Goal: Task Accomplishment & Management: Manage account settings

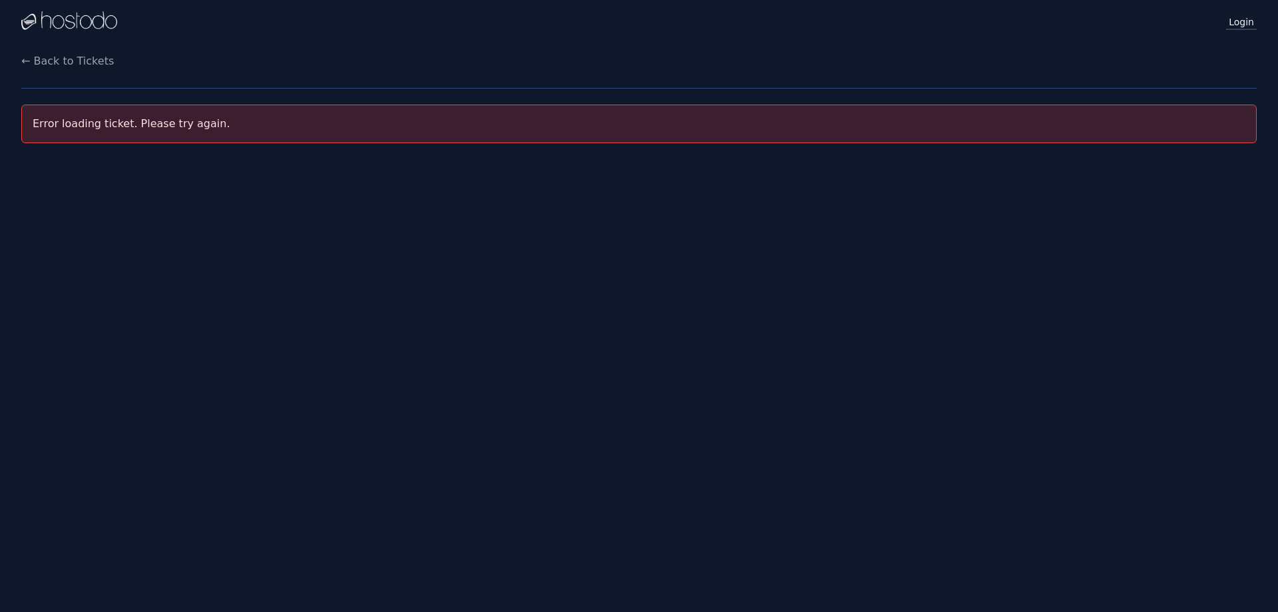
click at [1237, 23] on link "Login" at bounding box center [1241, 21] width 31 height 17
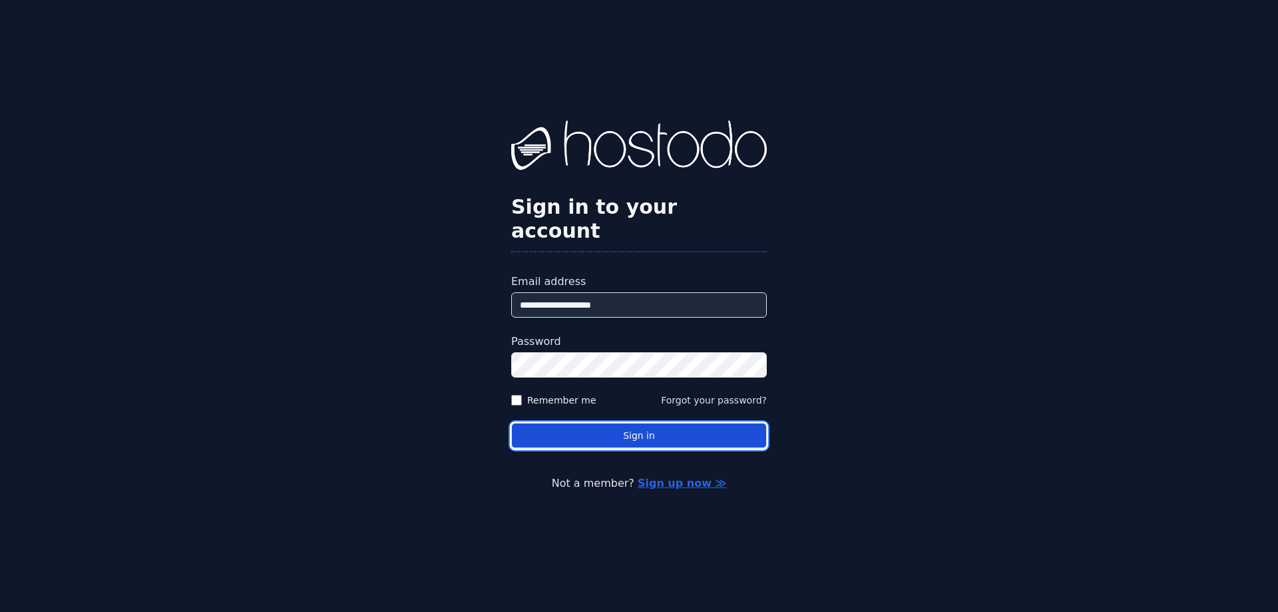
click at [643, 423] on button "Sign in" at bounding box center [639, 436] width 256 height 26
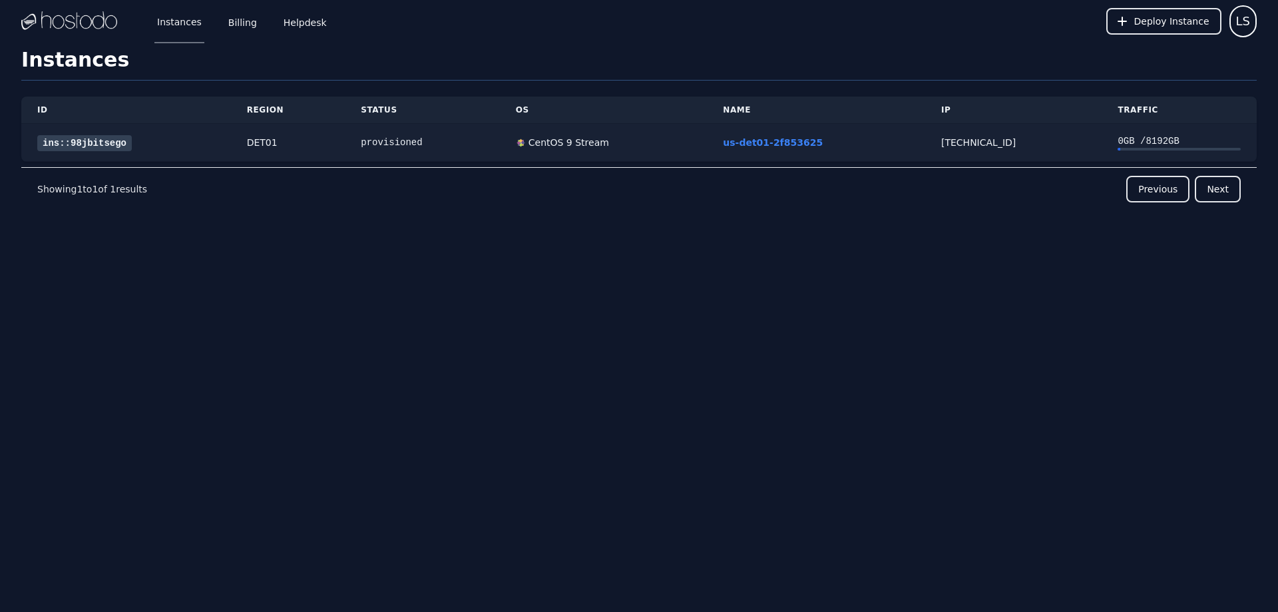
click at [93, 140] on link "ins::98jbitsego" at bounding box center [84, 143] width 95 height 16
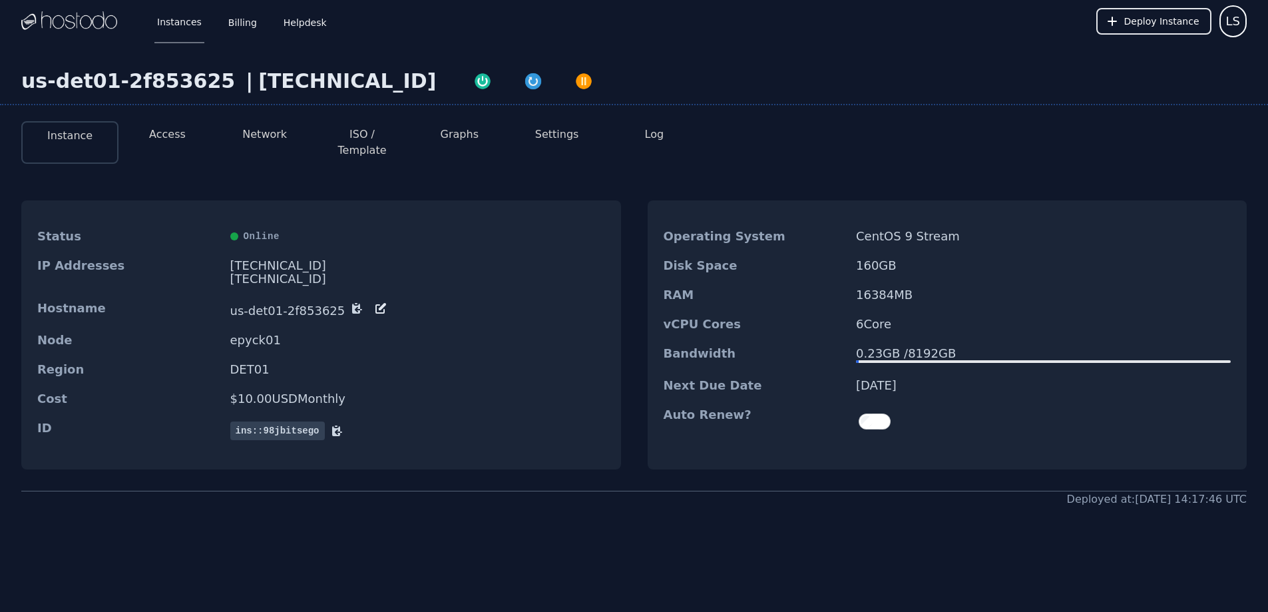
click at [347, 136] on button "ISO / Template" at bounding box center [362, 142] width 76 height 32
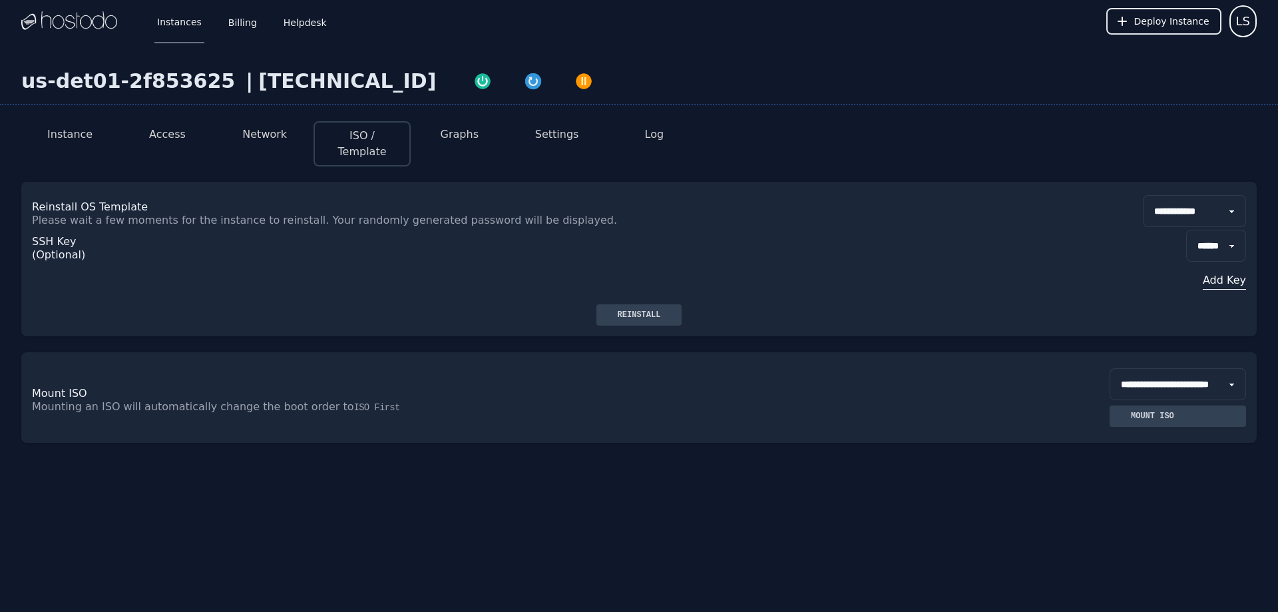
click at [1164, 207] on select "**********" at bounding box center [1194, 211] width 103 height 32
select select "**"
click at [1143, 195] on select "**********" at bounding box center [1194, 211] width 103 height 32
click at [632, 313] on div "Reinstall" at bounding box center [639, 314] width 65 height 11
drag, startPoint x: 855, startPoint y: 186, endPoint x: 807, endPoint y: 185, distance: 47.9
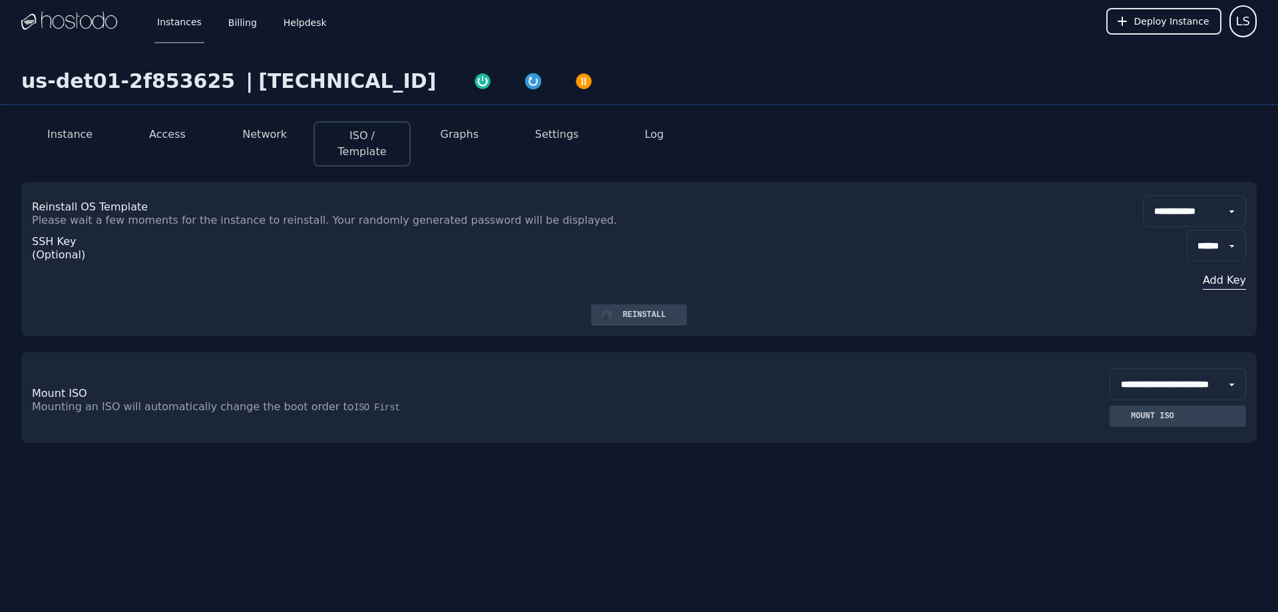
click at [807, 185] on div "**********" at bounding box center [638, 243] width 1235 height 122
click at [148, 135] on li "Access" at bounding box center [166, 143] width 97 height 45
click at [164, 134] on button "Access" at bounding box center [167, 134] width 37 height 16
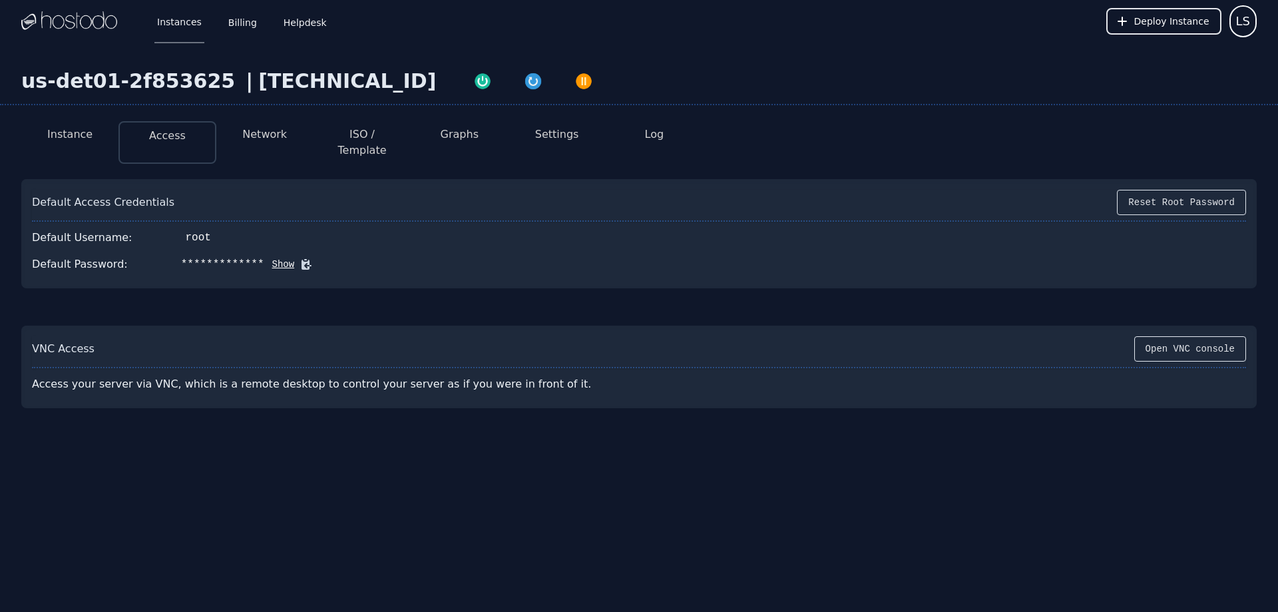
click at [299, 258] on icon at bounding box center [305, 264] width 13 height 13
click at [268, 258] on button "Show" at bounding box center [279, 264] width 31 height 13
drag, startPoint x: 270, startPoint y: 250, endPoint x: 193, endPoint y: 251, distance: 76.5
click at [202, 251] on div "Default Password: mjv/iU~^SMs{][MW Hide" at bounding box center [639, 264] width 1214 height 27
drag, startPoint x: 175, startPoint y: 250, endPoint x: 268, endPoint y: 252, distance: 92.5
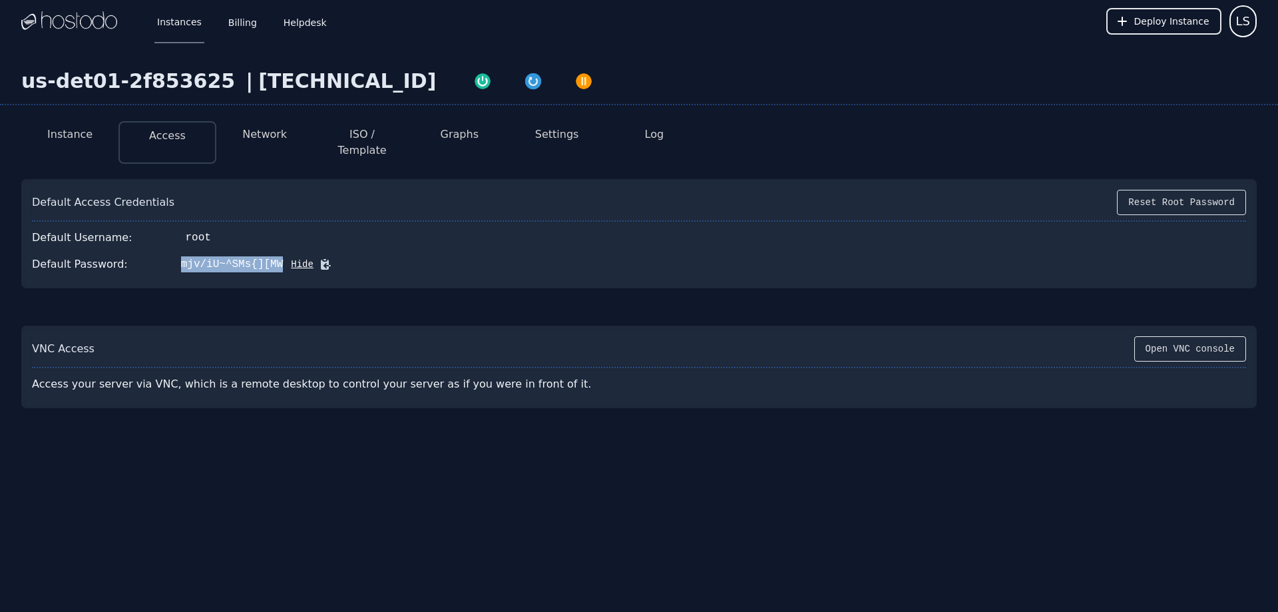
click at [268, 252] on div "Default Password: mjv/iU~^SMs{][MW Hide" at bounding box center [639, 264] width 1214 height 27
copy div "mjv/iU~^SMs{][MW"
click at [321, 325] on div "VNC Access Open VNC console Access your server via VNC, which is a remote deskt…" at bounding box center [638, 366] width 1235 height 83
click at [63, 135] on button "Instance" at bounding box center [69, 134] width 45 height 16
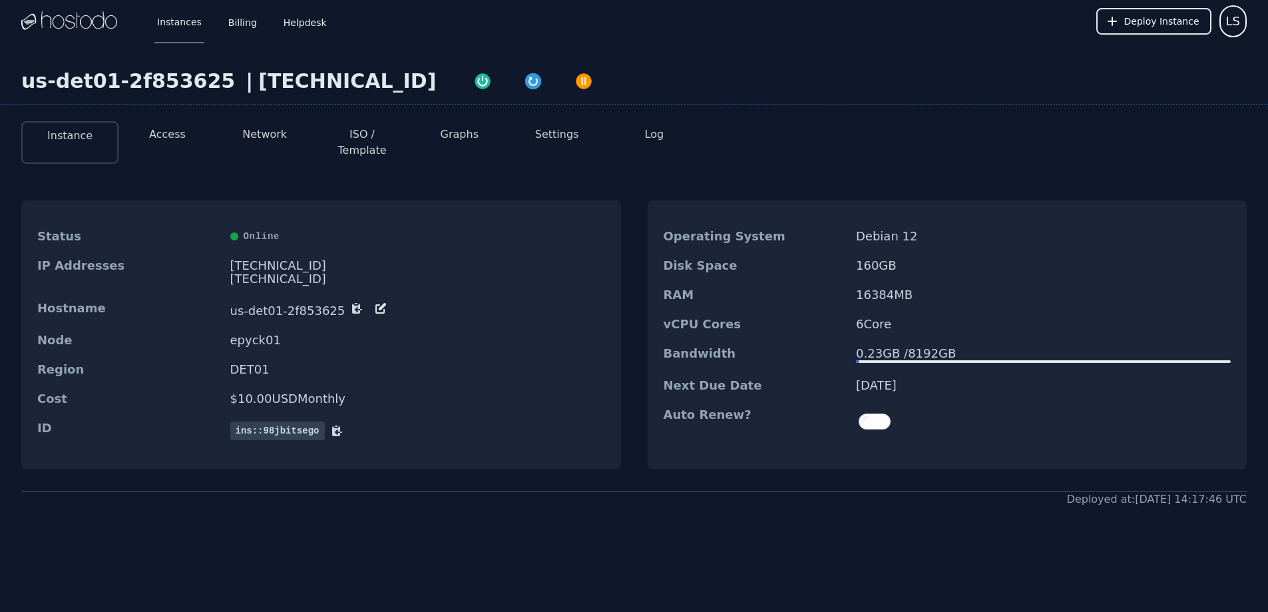
click at [573, 235] on div "Status Online" at bounding box center [321, 236] width 600 height 29
click at [351, 142] on li "ISO / Template" at bounding box center [361, 142] width 97 height 43
click at [337, 134] on button "ISO / Template" at bounding box center [362, 142] width 76 height 32
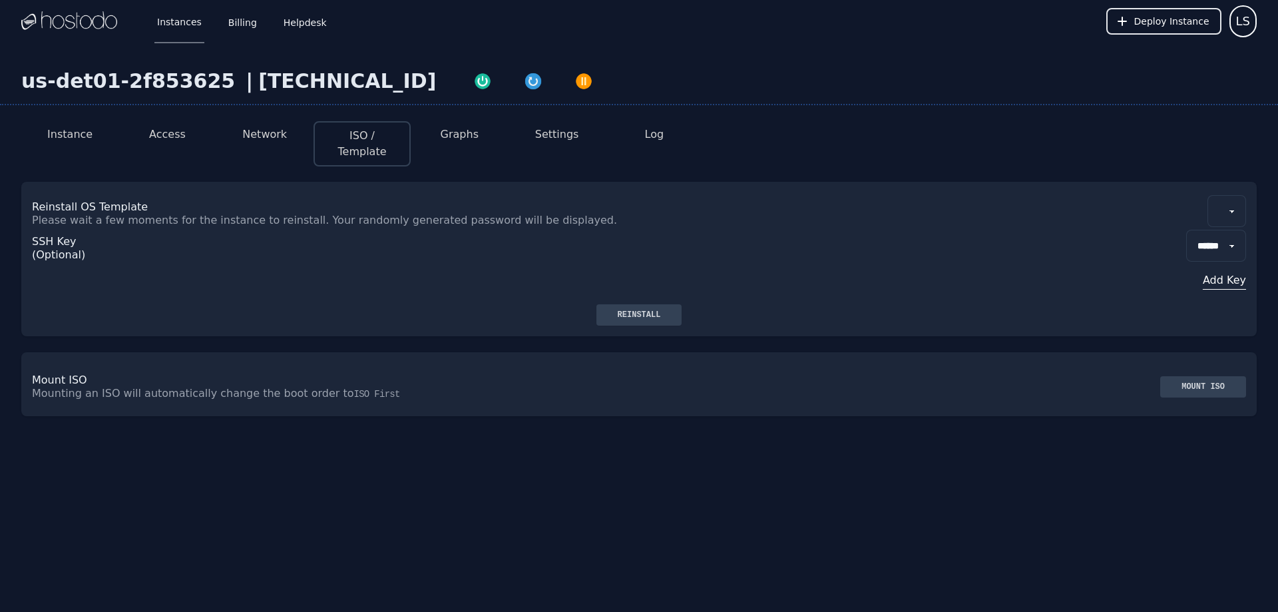
click at [172, 132] on button "Access" at bounding box center [167, 134] width 37 height 16
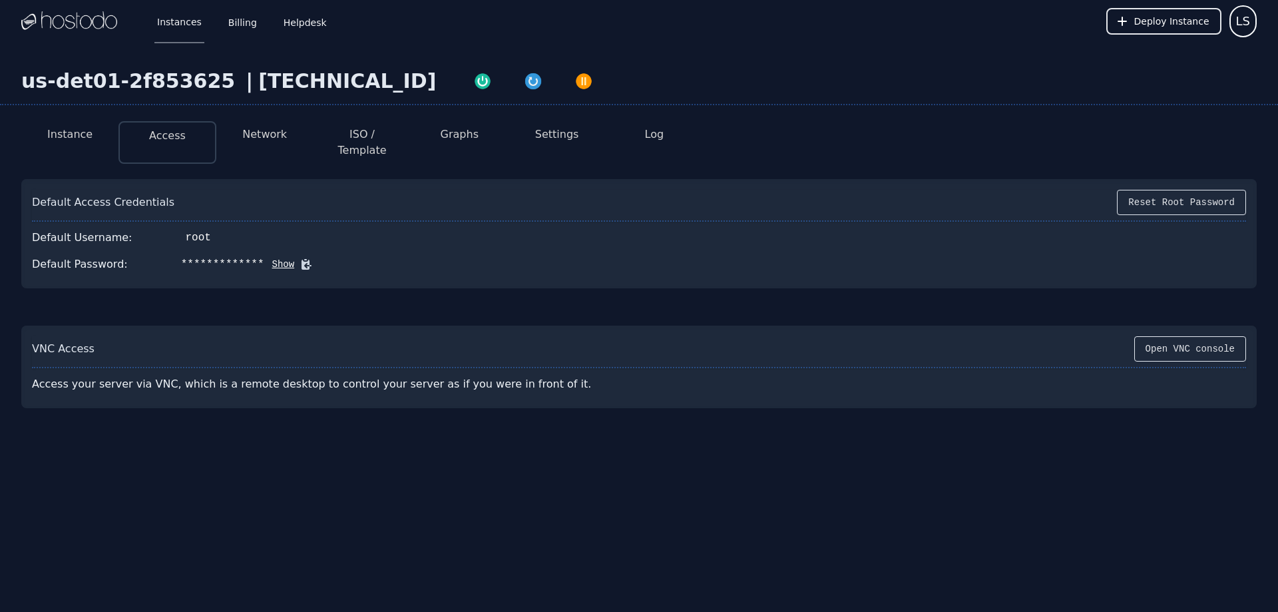
click at [261, 136] on button "Network" at bounding box center [264, 134] width 45 height 16
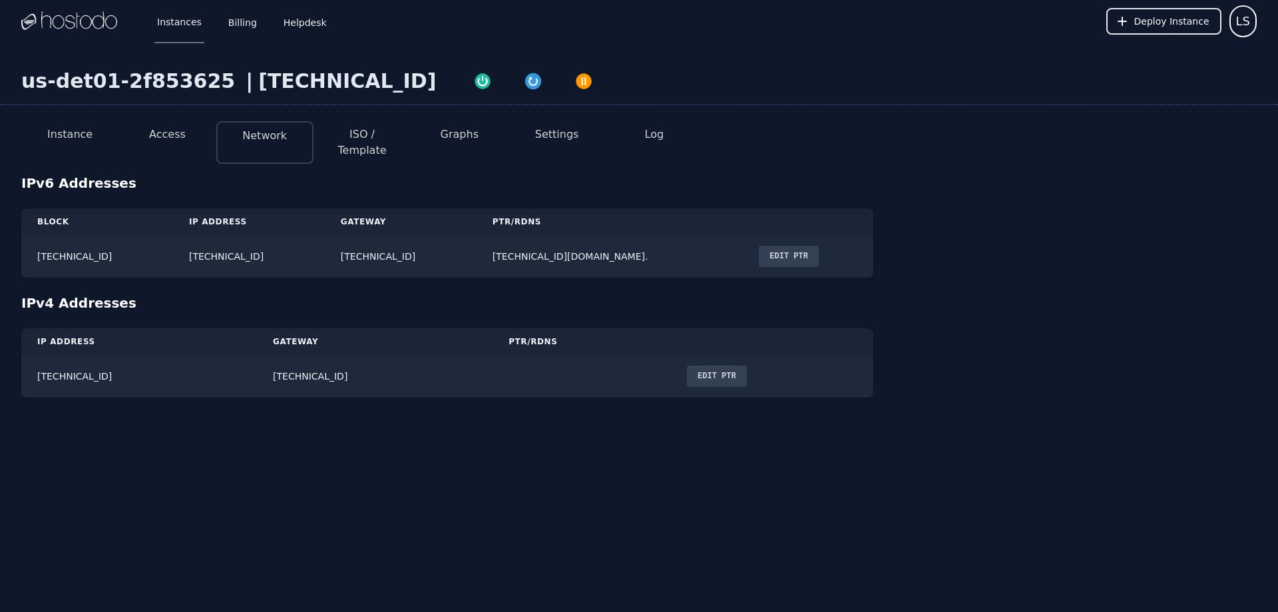
click at [363, 136] on button "ISO / Template" at bounding box center [362, 142] width 76 height 32
select select "**"
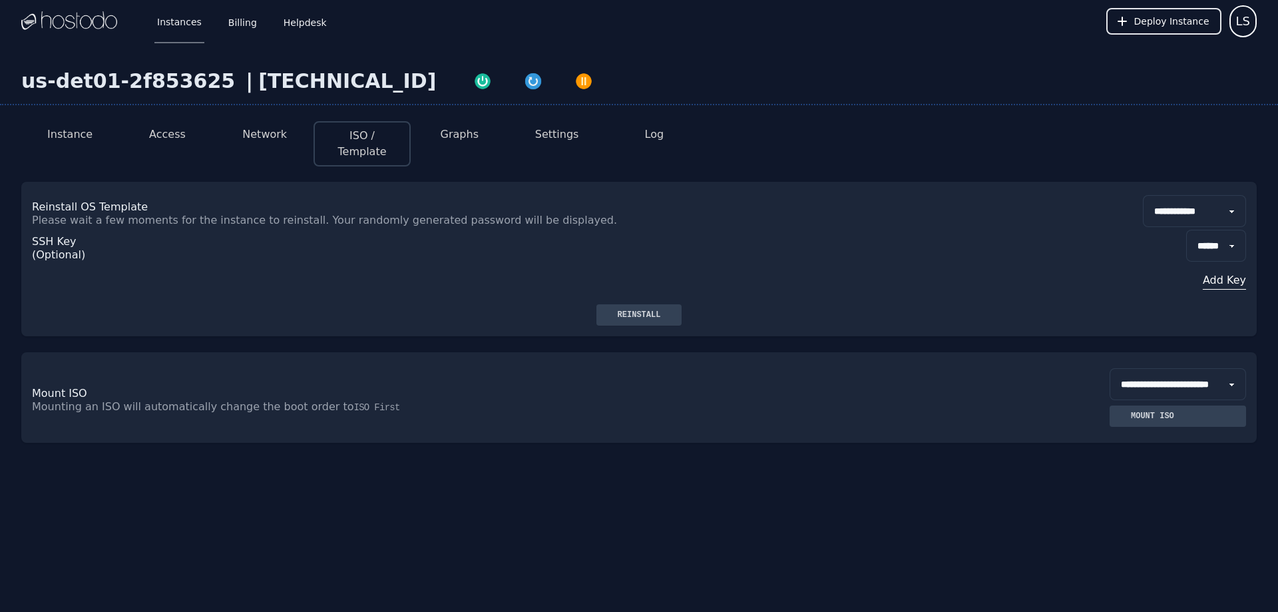
click at [72, 136] on button "Instance" at bounding box center [69, 134] width 45 height 16
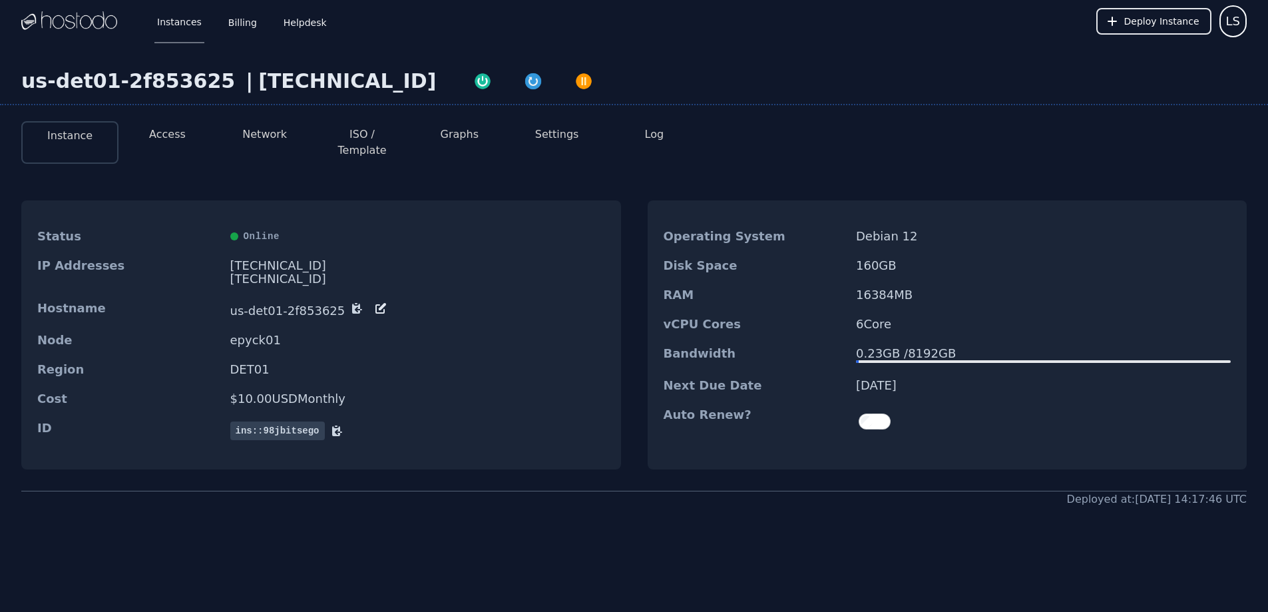
click at [353, 87] on div "[TECHNICAL_ID]" at bounding box center [347, 81] width 178 height 24
drag, startPoint x: 359, startPoint y: 81, endPoint x: 240, endPoint y: 82, distance: 119.1
click at [240, 82] on div "us-det01-2f853625 | [TECHNICAL_ID]" at bounding box center [634, 87] width 1268 height 36
copy div "[TECHNICAL_ID]"
click at [367, 259] on div "[TECHNICAL_ID]" at bounding box center [417, 265] width 375 height 13
